Goal: Task Accomplishment & Management: Use online tool/utility

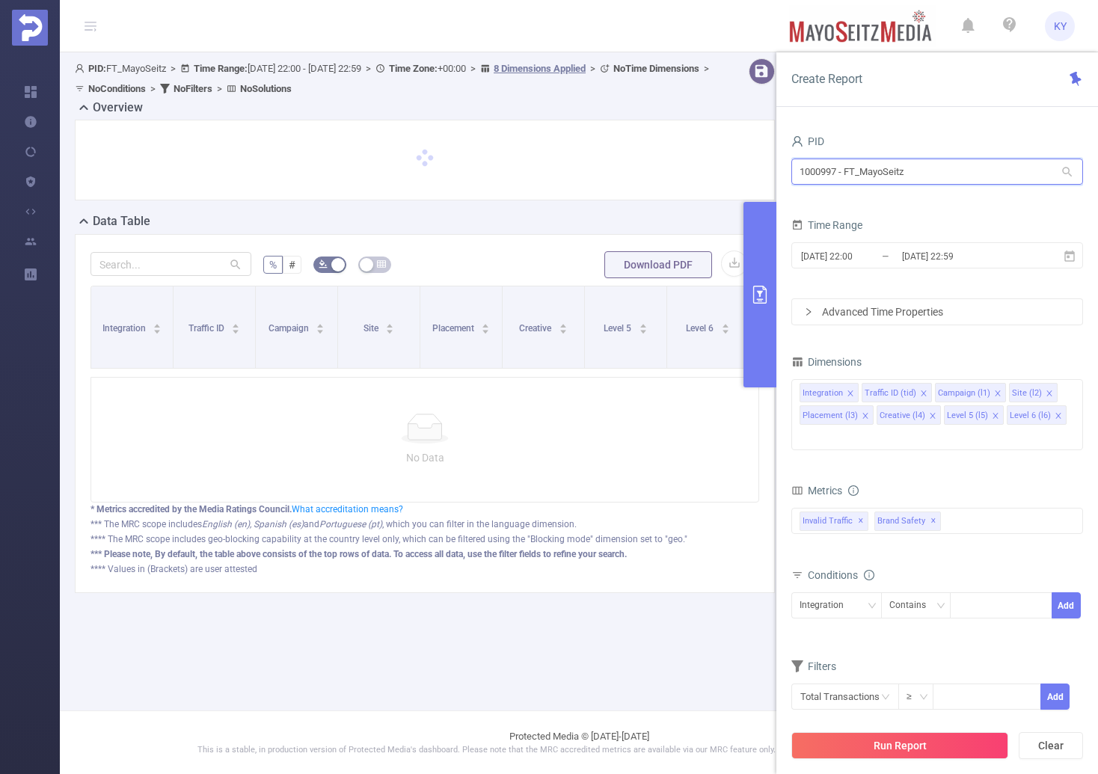
click at [873, 179] on input "1000997 - FT_MayoSeitz" at bounding box center [938, 172] width 292 height 26
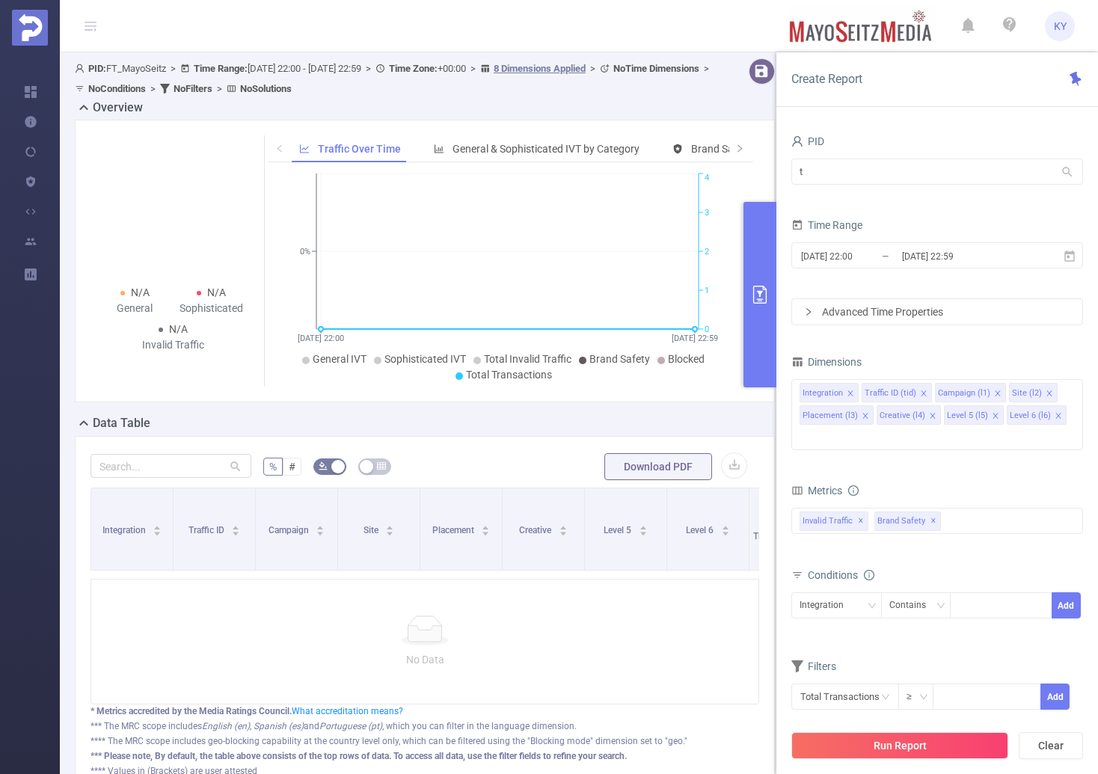
click at [890, 210] on form "PID t t Time Range 2025-08-25 22:00 _ 2025-08-25 22:59 Advanced Time Properties" at bounding box center [938, 228] width 292 height 195
click at [898, 166] on input "t" at bounding box center [938, 172] width 292 height 26
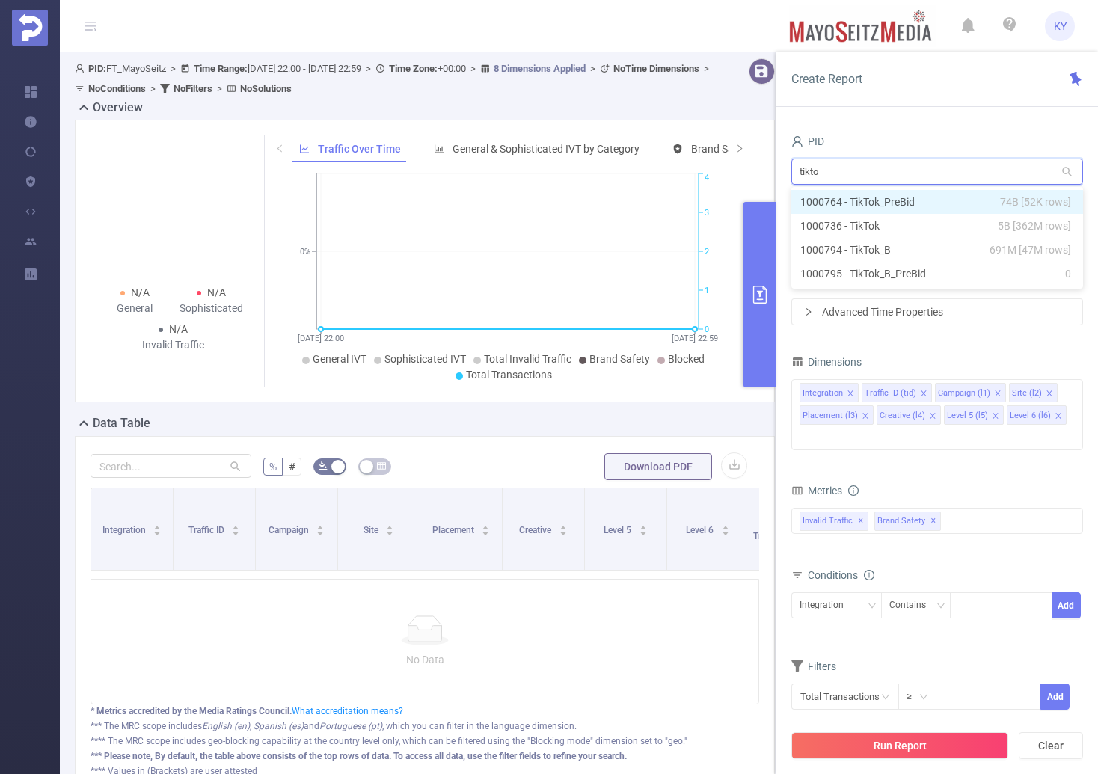
type input "tiktok"
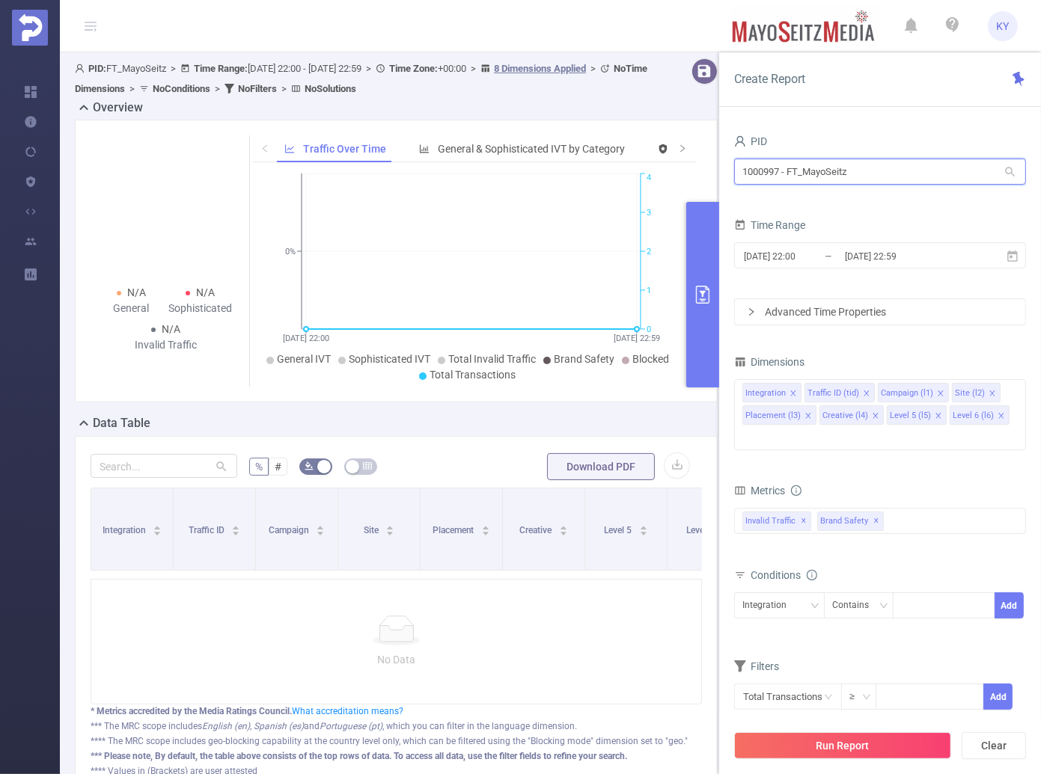
click at [830, 162] on input "1000997 - FT_MayoSeitz" at bounding box center [880, 172] width 292 height 26
click at [825, 165] on input "1000997 - FT_MayoSeitz" at bounding box center [877, 172] width 292 height 26
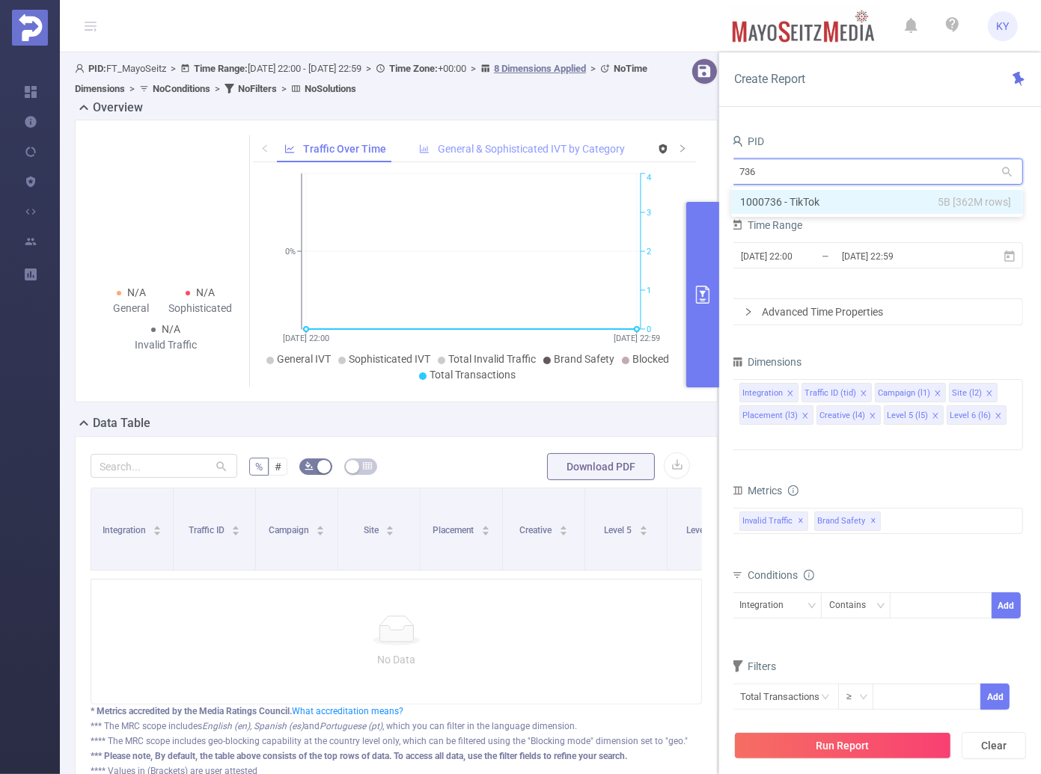
type input "736"
click at [605, 136] on div "General & Sophisticated IVT by Category" at bounding box center [522, 149] width 221 height 28
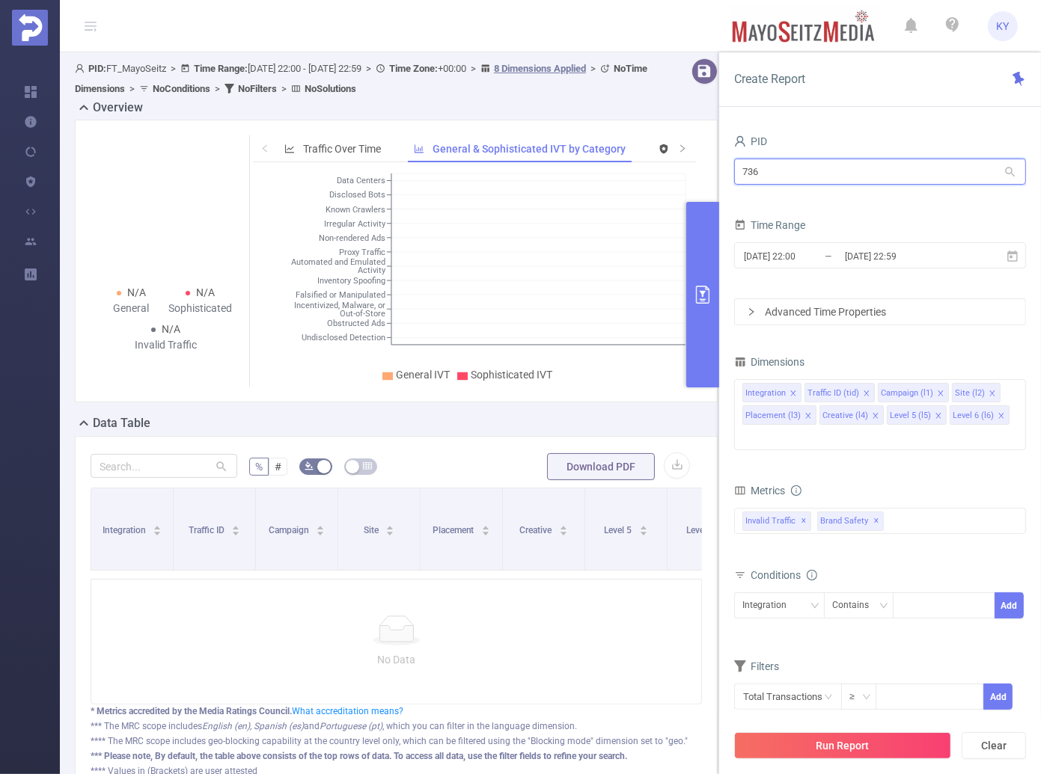
click at [801, 180] on input "736" at bounding box center [880, 172] width 292 height 26
click at [801, 201] on li "1000736 - TikTok 5B [362M rows]" at bounding box center [880, 202] width 292 height 24
click at [854, 260] on input "[DATE] 22:59" at bounding box center [903, 256] width 121 height 20
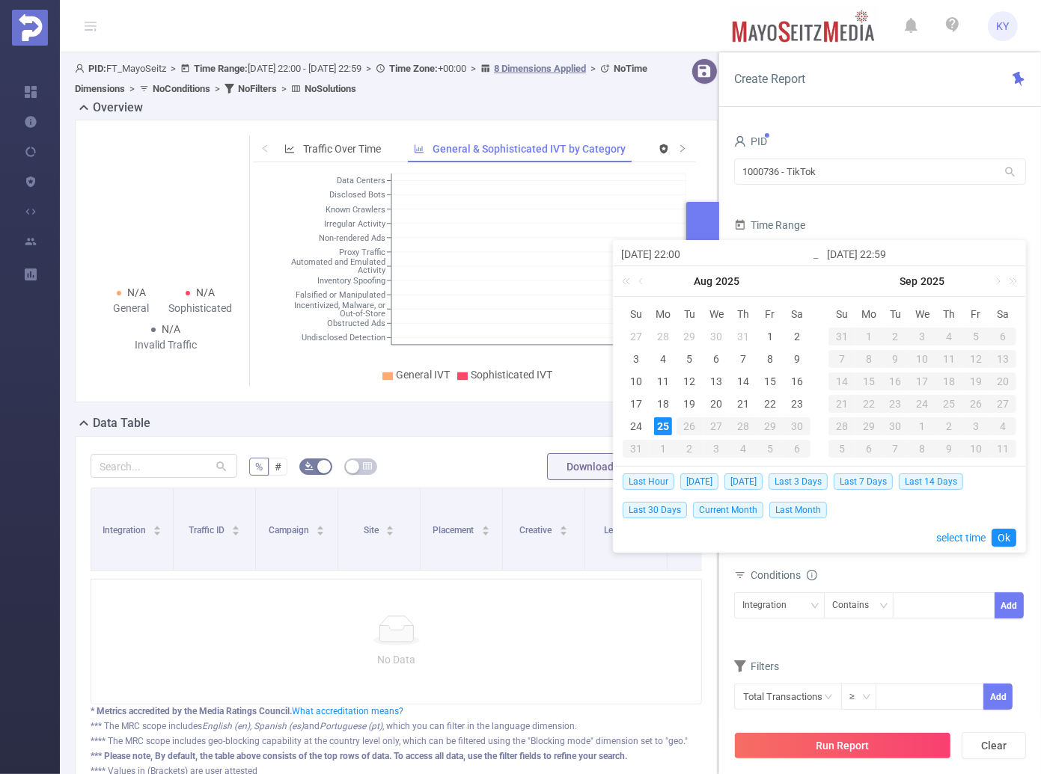
click at [900, 215] on div "Time Range" at bounding box center [880, 227] width 292 height 25
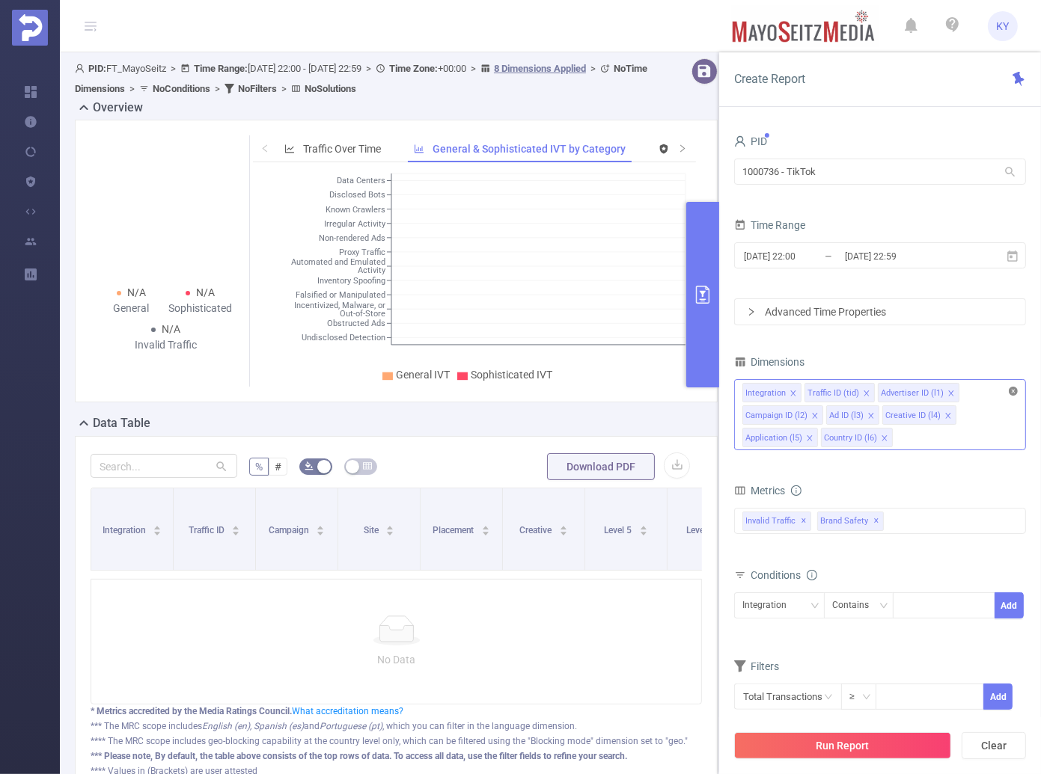
click at [1009, 389] on icon "icon: close-circle" at bounding box center [1013, 391] width 9 height 9
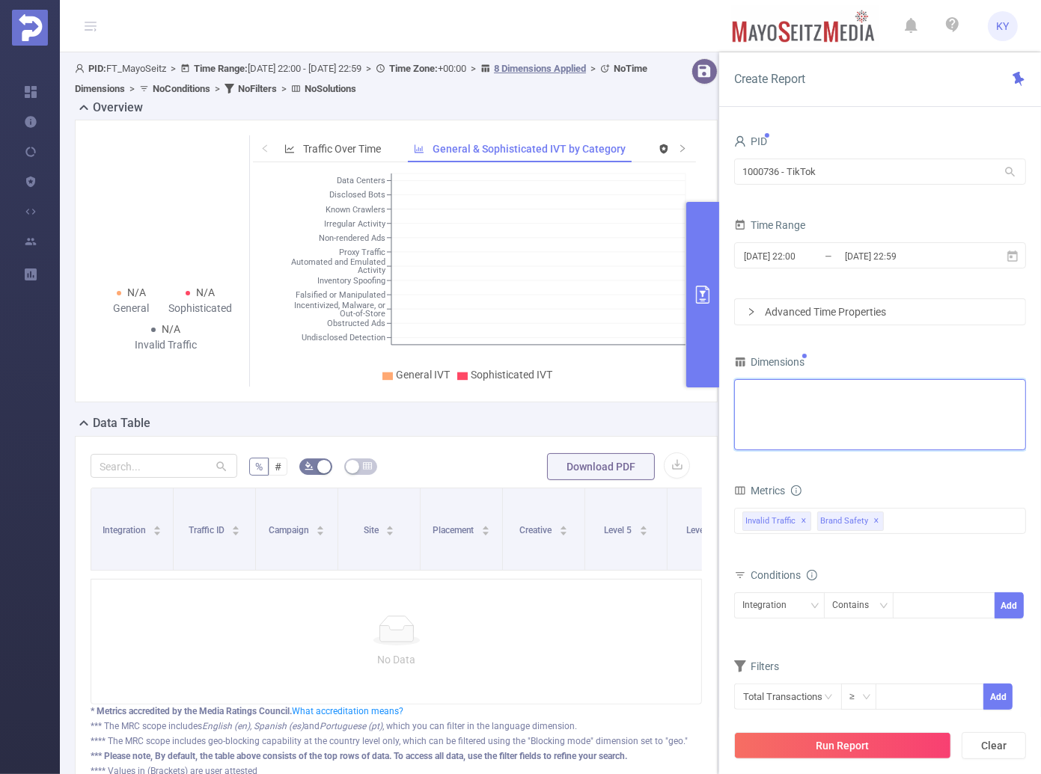
click at [982, 398] on div "Integration Traffic ID (tid) Advertiser ID (l1) Campaign ID (l2) Ad ID (l3) Cre…" at bounding box center [879, 392] width 275 height 25
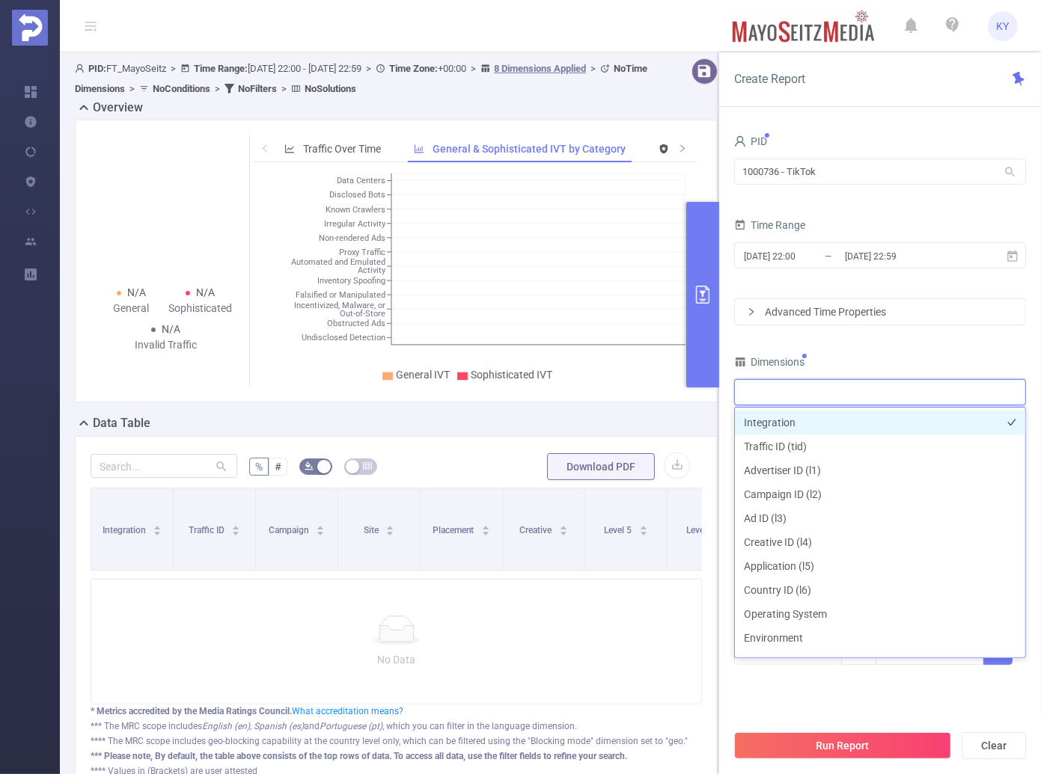
click at [820, 420] on li "Integration" at bounding box center [880, 423] width 290 height 24
click at [904, 340] on div "PID 1000736 - TikTok 1000736 - TikTok Time Range [DATE] 22:00 _ [DATE] 22:59 Ad…" at bounding box center [880, 408] width 292 height 554
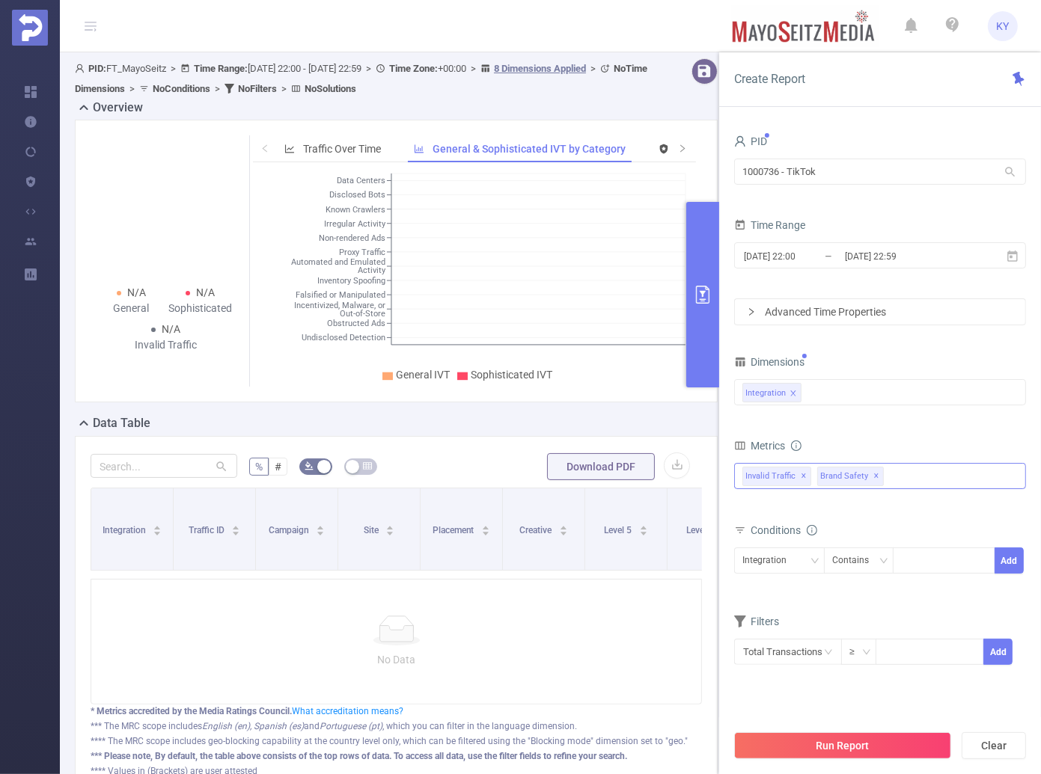
click at [873, 475] on span "✕" at bounding box center [876, 477] width 6 height 18
click at [899, 429] on form "Dimensions Integration Metrics total Total General IVT Data Centers Disclosed B…" at bounding box center [880, 518] width 292 height 333
click at [826, 257] on input "[DATE] 22:00" at bounding box center [802, 256] width 121 height 20
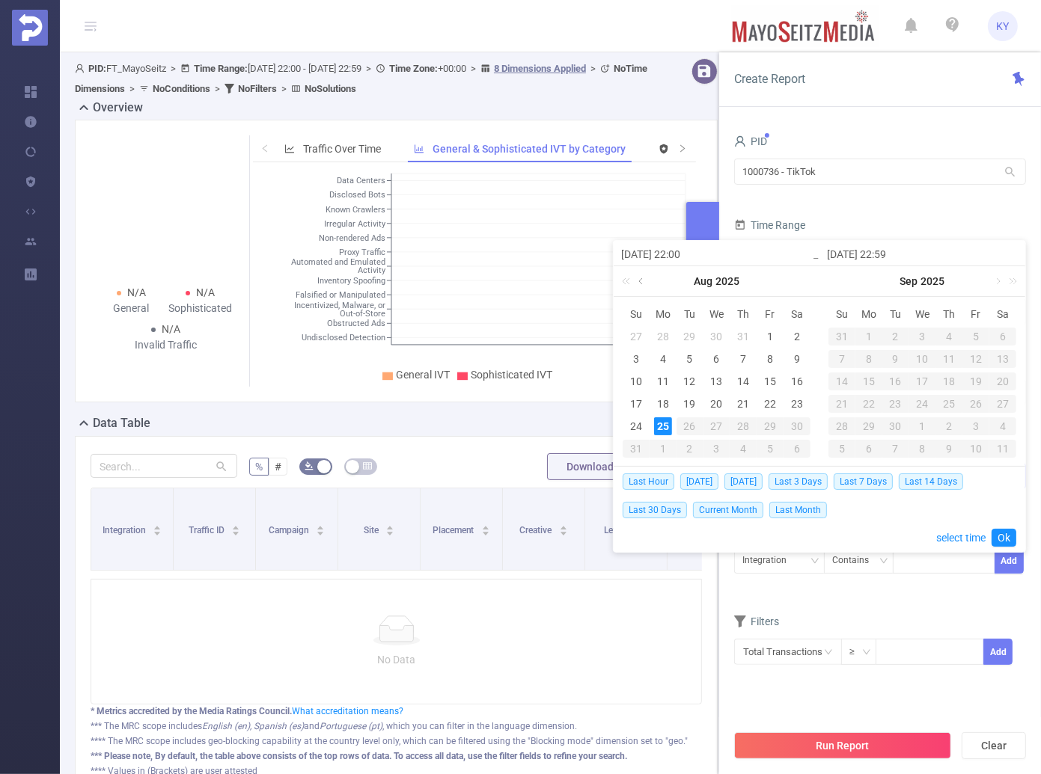
click at [645, 283] on link at bounding box center [641, 281] width 13 height 30
click at [692, 330] on div "1" at bounding box center [690, 337] width 18 height 18
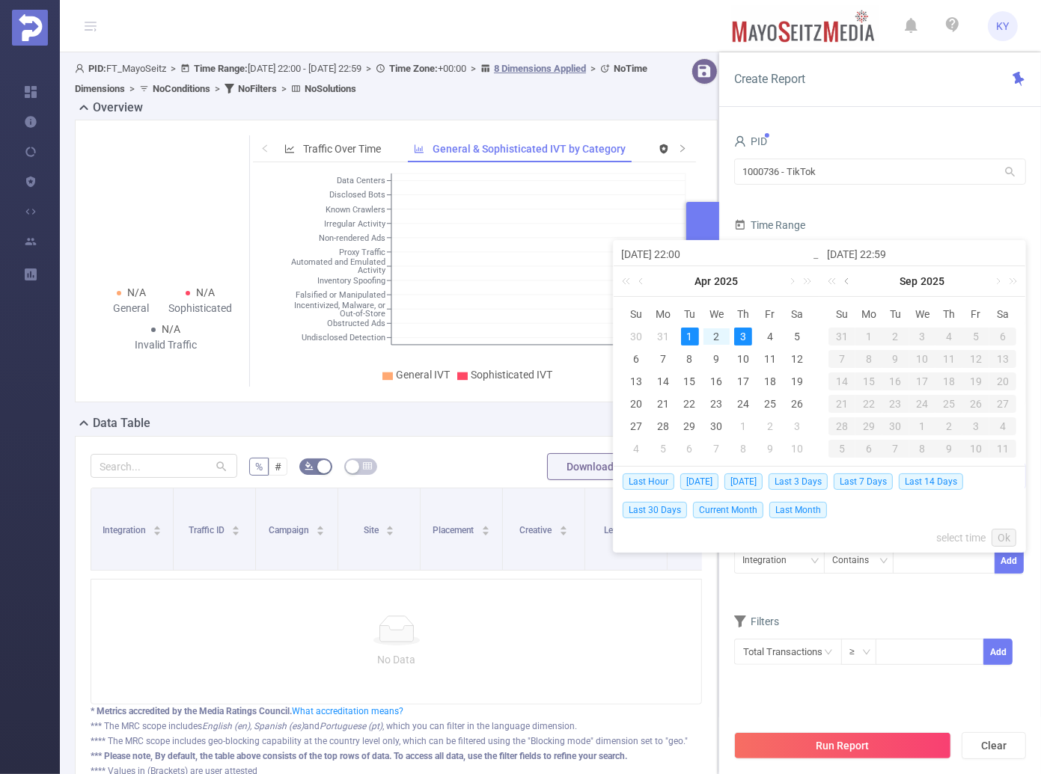
click at [849, 287] on link at bounding box center [847, 281] width 13 height 30
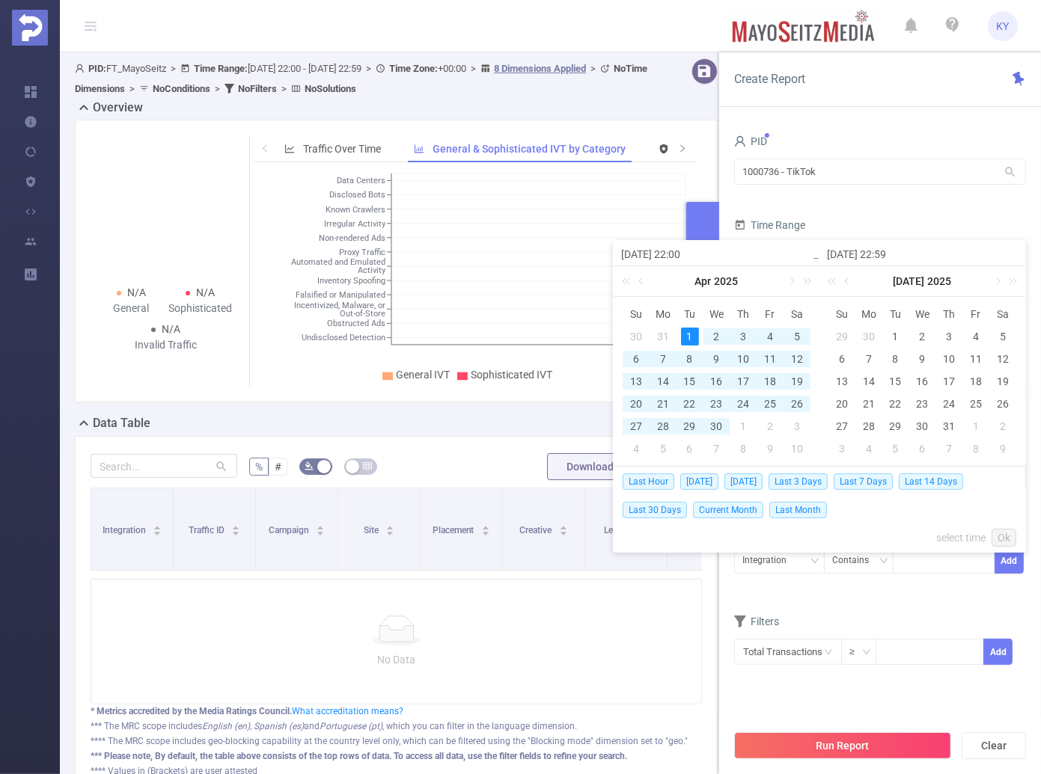
click at [874, 337] on div "30" at bounding box center [869, 337] width 18 height 18
type input "[DATE] 22:00"
type input "[DATE] 22:59"
type input "[DATE] 22:00"
type input "[DATE] 22:59"
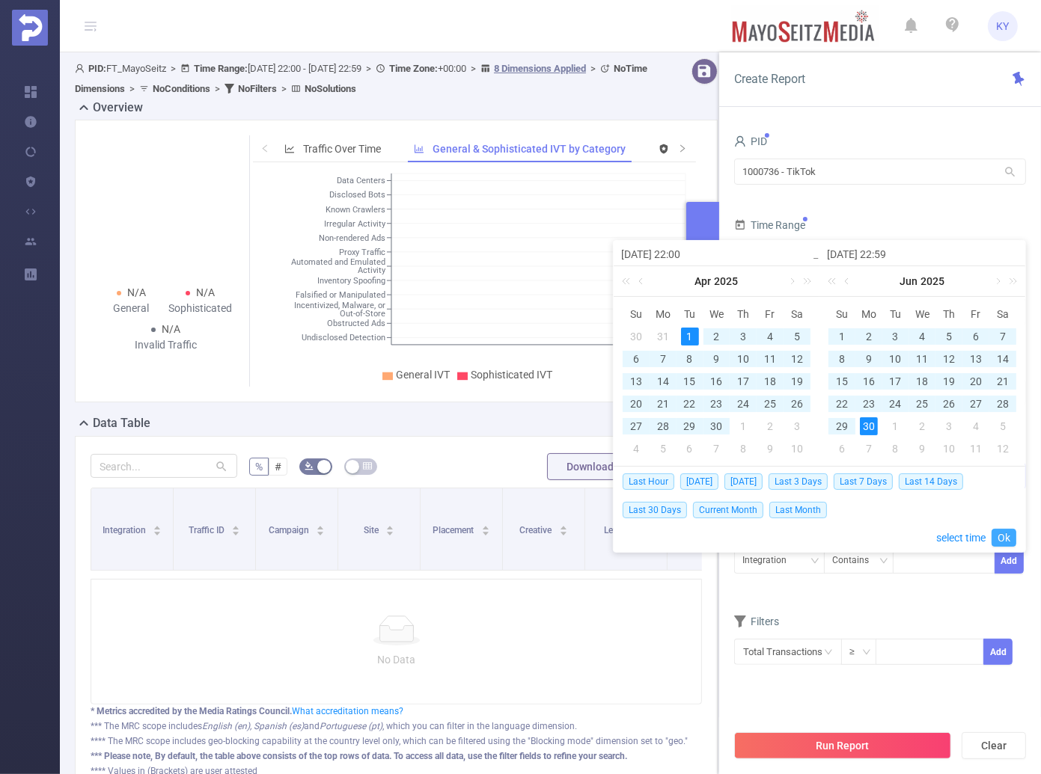
click at [1007, 533] on link "Ok" at bounding box center [1003, 538] width 25 height 18
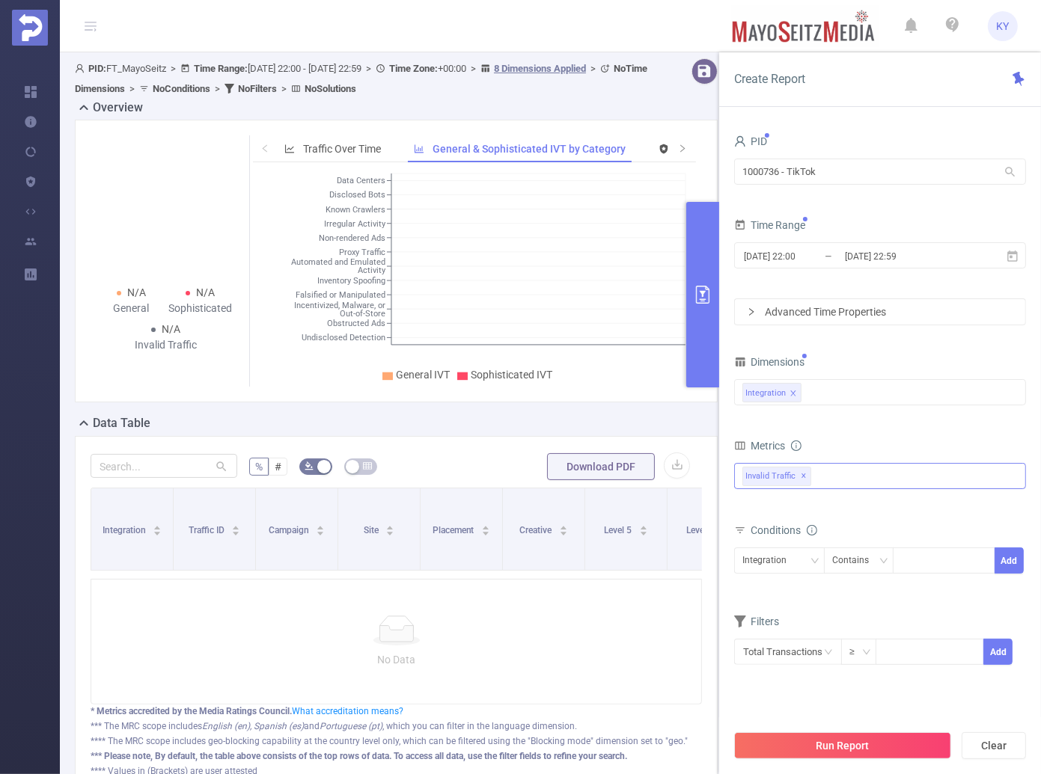
click at [902, 752] on button "Run Report" at bounding box center [842, 745] width 217 height 27
